Goal: Task Accomplishment & Management: Use online tool/utility

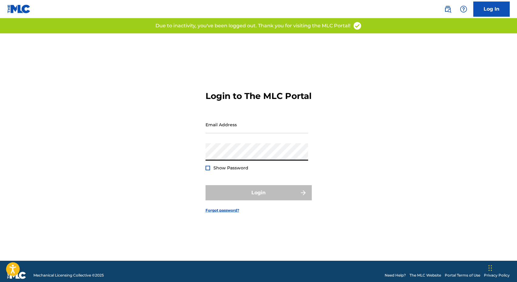
type input "[PERSON_NAME][EMAIL_ADDRESS][DOMAIN_NAME]"
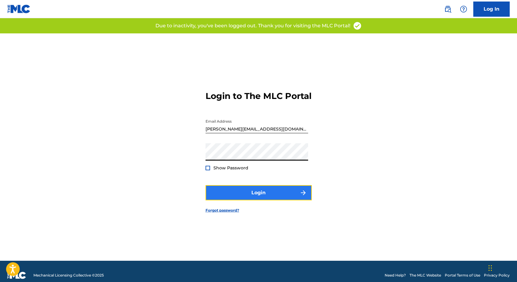
click at [263, 198] on button "Login" at bounding box center [258, 192] width 106 height 15
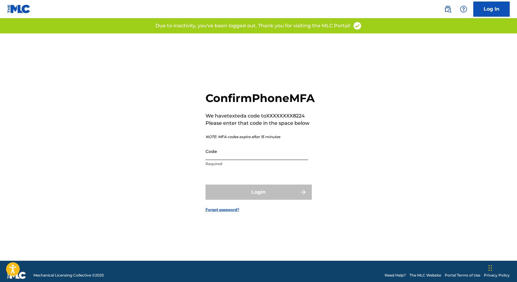
click at [263, 160] on input "Code" at bounding box center [256, 151] width 103 height 17
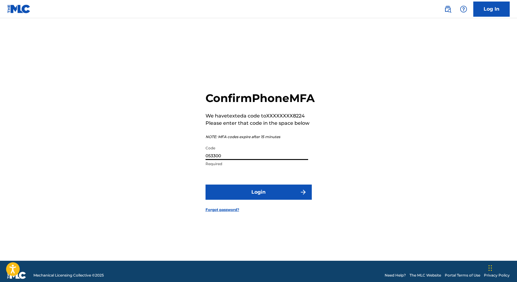
type input "053300"
click at [205, 184] on button "Login" at bounding box center [258, 191] width 106 height 15
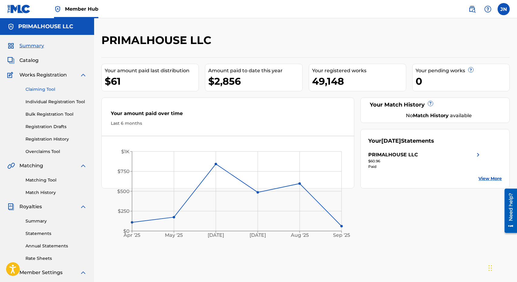
click at [36, 88] on link "Claiming Tool" at bounding box center [55, 89] width 61 height 6
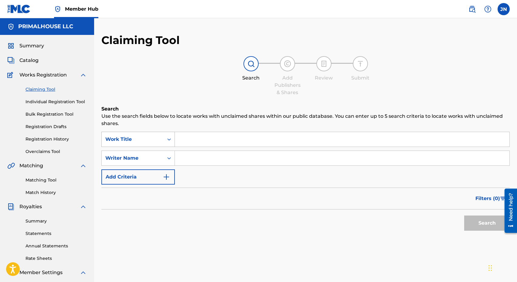
click at [144, 145] on div "Work Title" at bounding box center [137, 139] width 73 height 15
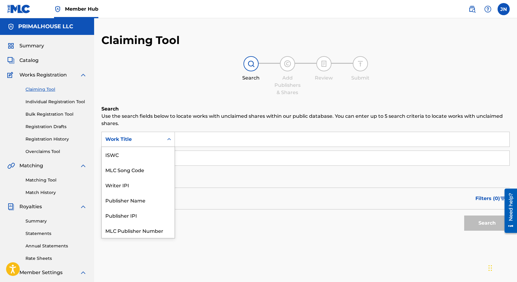
scroll to position [15, 0]
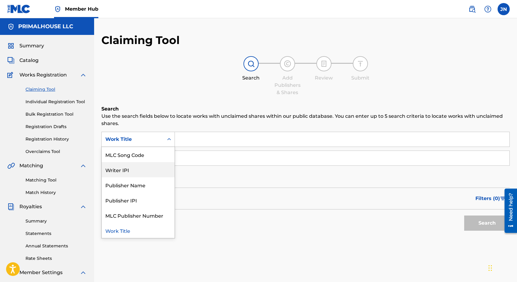
click at [140, 176] on div "Writer IPI" at bounding box center [138, 169] width 73 height 15
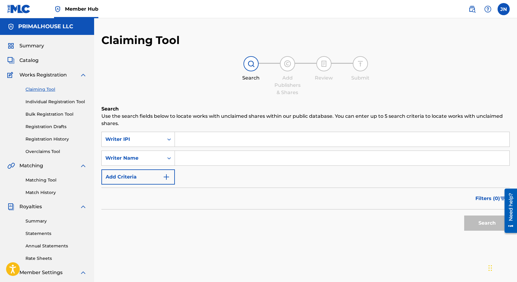
click at [189, 139] on input "Search Form" at bounding box center [342, 139] width 334 height 15
paste input "518385241"
click at [464, 215] on button "Search" at bounding box center [487, 222] width 46 height 15
drag, startPoint x: 221, startPoint y: 139, endPoint x: 151, endPoint y: 139, distance: 69.8
click at [151, 139] on div "SearchWithCriteriad6033022-8e56-42c1-b72a-4c8e55fba114 Writer IPI 518385241" at bounding box center [305, 139] width 408 height 15
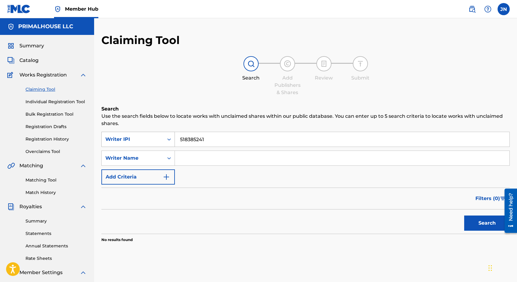
paste input "224077"
type input "518224077"
click at [464, 215] on button "Search" at bounding box center [487, 222] width 46 height 15
click at [221, 45] on div "Claiming Tool Search Add Publishers & Shares Review Submit Search Use the searc…" at bounding box center [305, 152] width 408 height 239
